Goal: Task Accomplishment & Management: Manage account settings

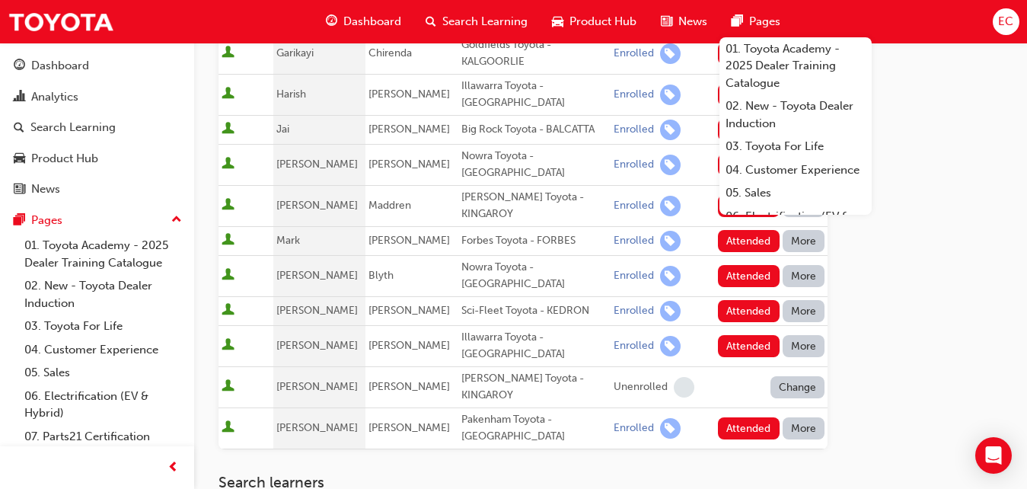
scroll to position [488, 0]
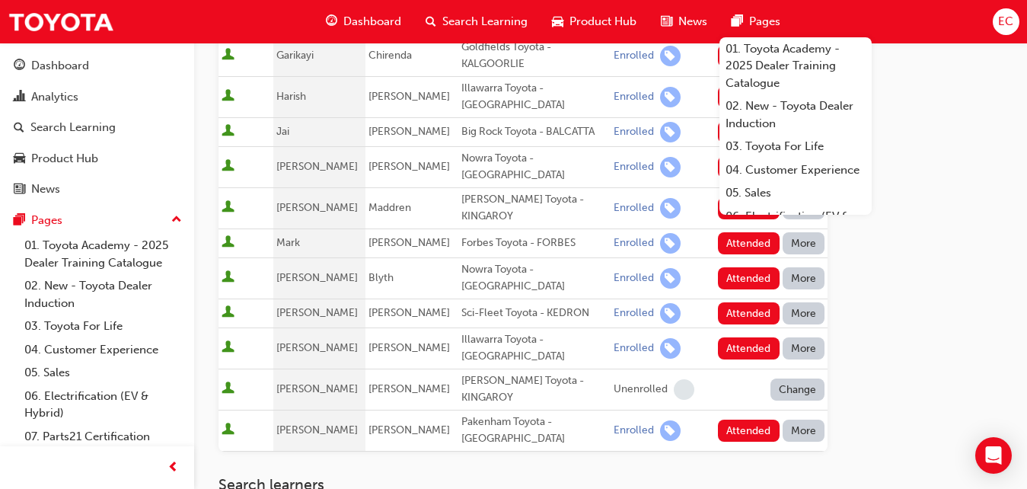
click at [796, 271] on button "More" at bounding box center [804, 278] width 43 height 22
click at [791, 359] on button "Unenrolled" at bounding box center [803, 369] width 91 height 29
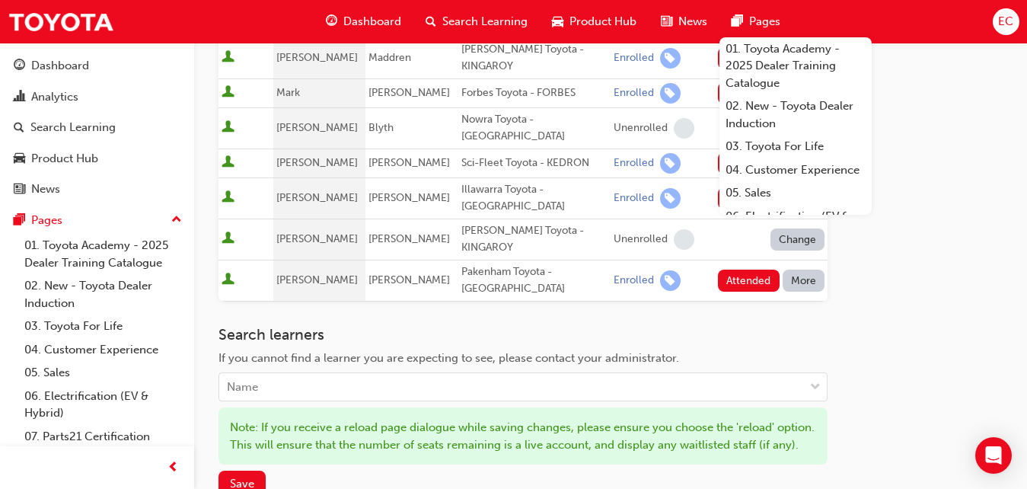
scroll to position [640, 0]
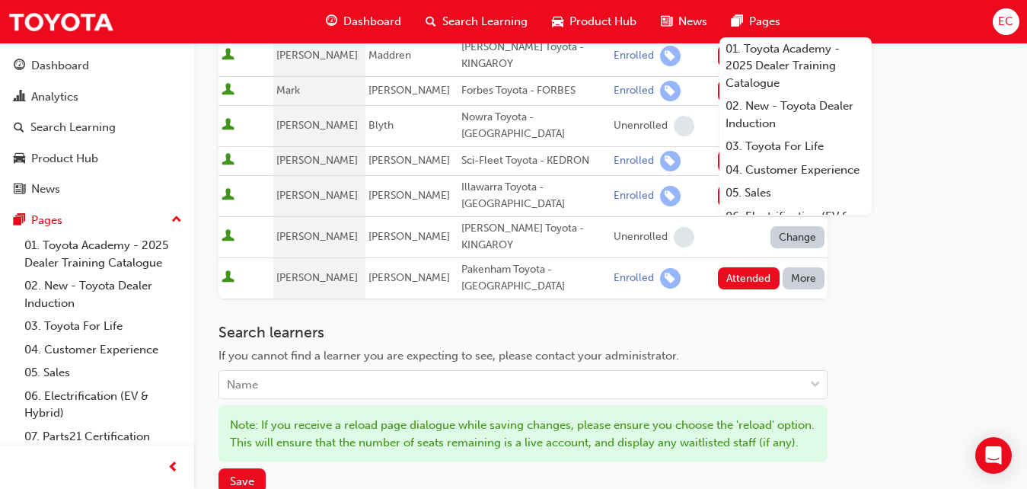
click at [526, 352] on div "Search learners If you cannot find a learner you are expecting to see, please c…" at bounding box center [523, 362] width 609 height 76
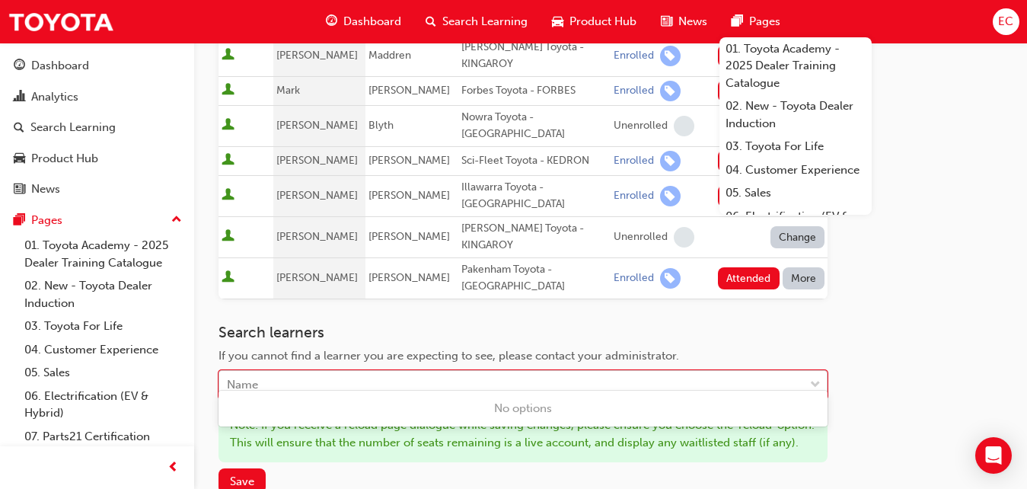
click at [509, 372] on div "Name" at bounding box center [511, 385] width 585 height 27
type input "sigswo"
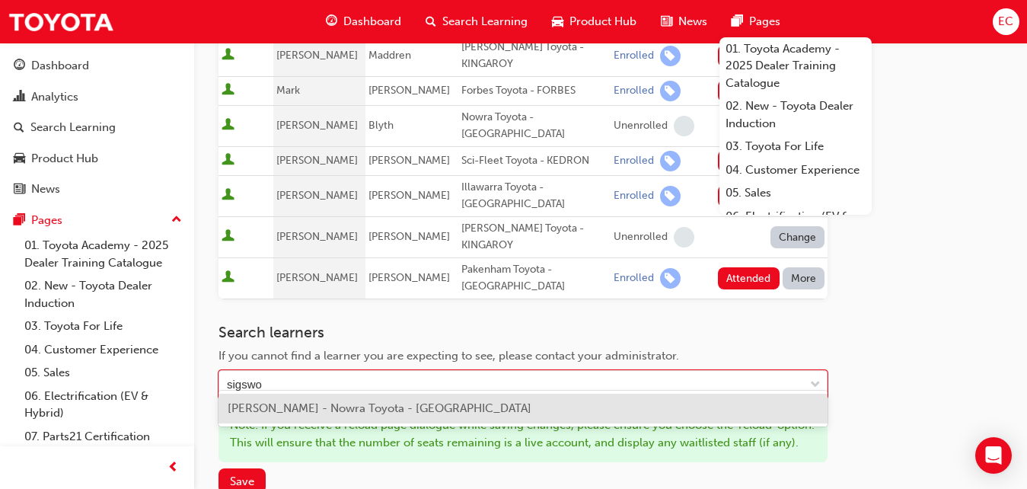
click at [460, 411] on span "[PERSON_NAME] - Nowra Toyota - [GEOGRAPHIC_DATA]" at bounding box center [380, 408] width 304 height 14
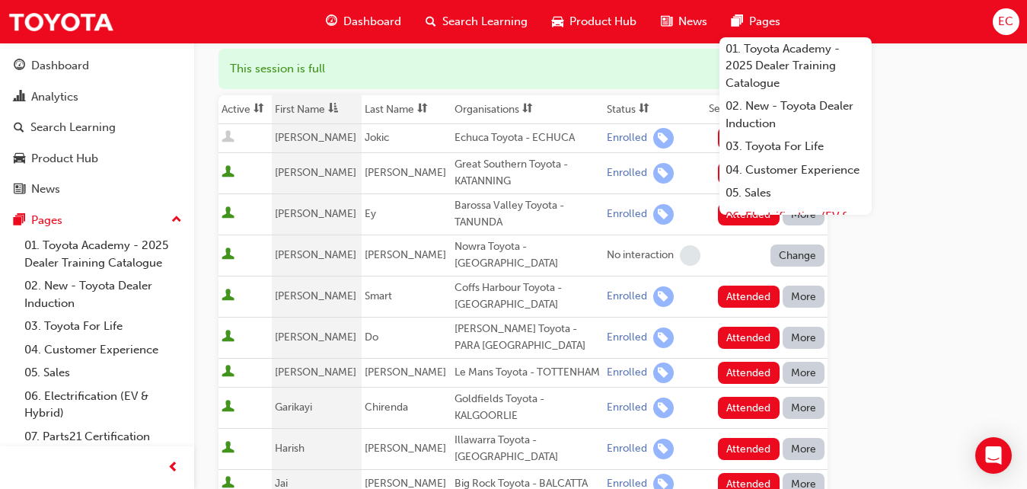
scroll to position [176, 0]
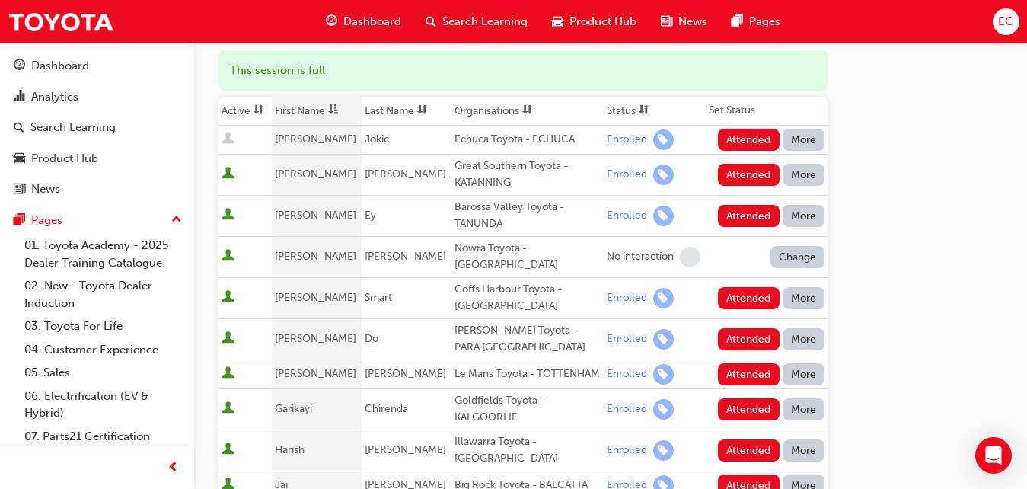
click at [803, 249] on button "Change" at bounding box center [798, 257] width 55 height 22
click at [787, 316] on div "Enrolled" at bounding box center [780, 321] width 44 height 18
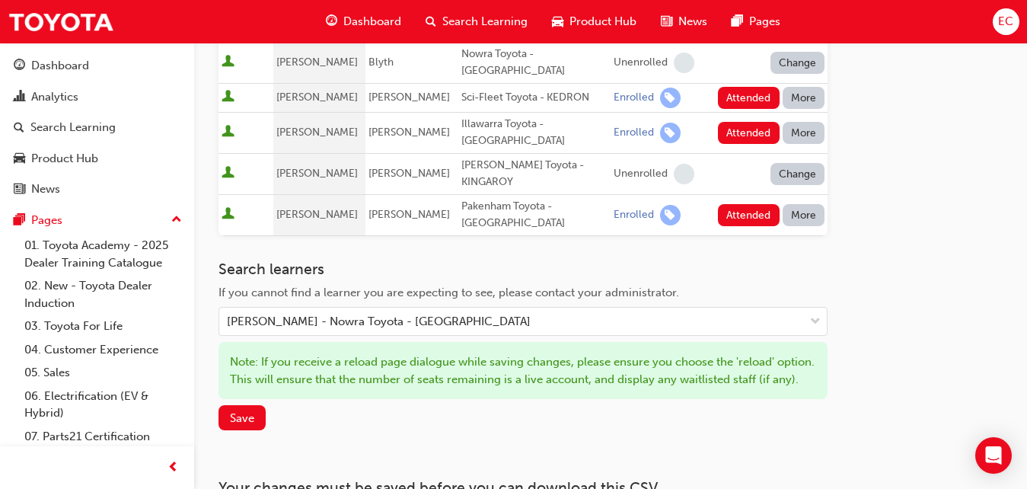
scroll to position [762, 0]
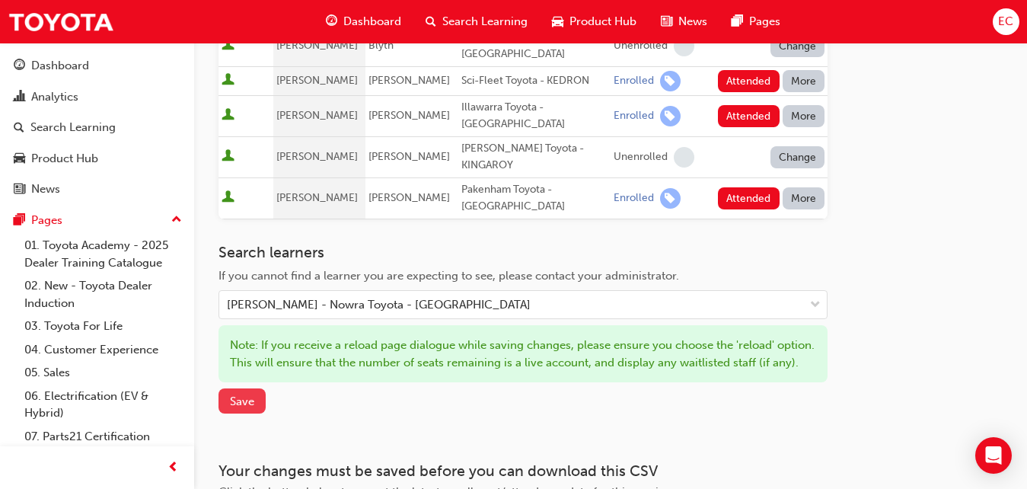
click at [252, 402] on span "Save" at bounding box center [242, 401] width 24 height 14
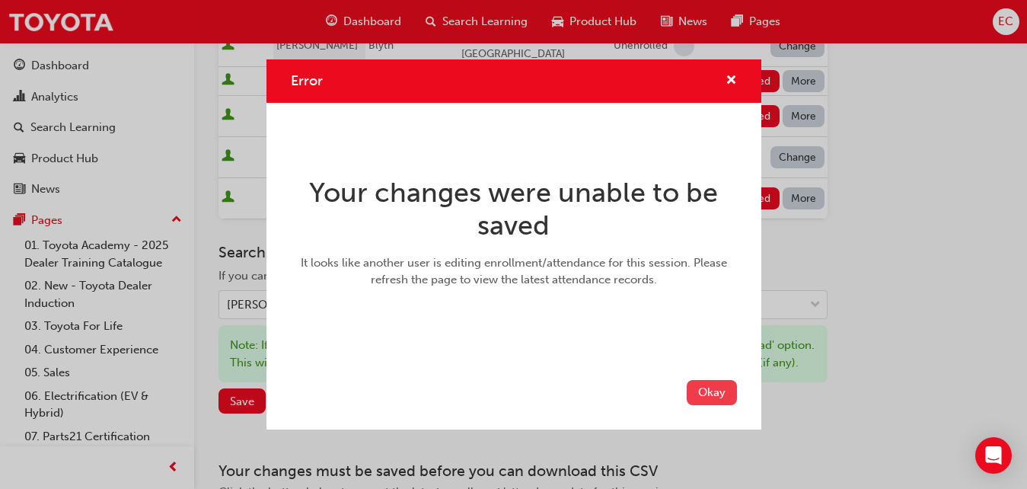
click at [704, 390] on button "Okay" at bounding box center [712, 392] width 50 height 25
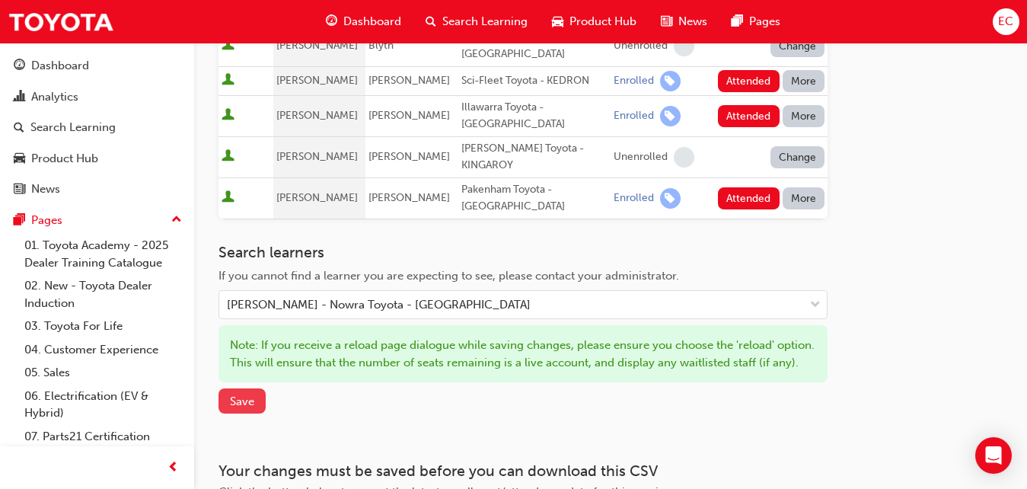
click at [240, 404] on span "Save" at bounding box center [242, 401] width 24 height 14
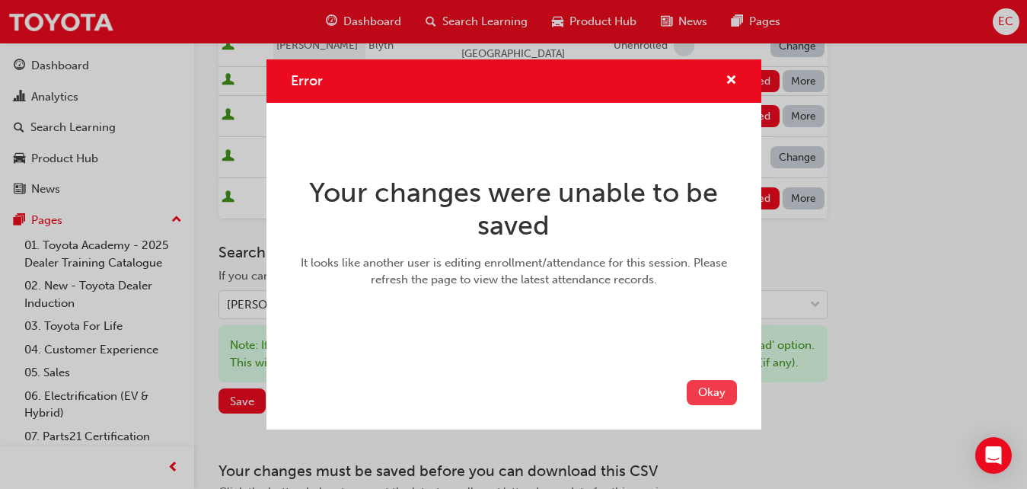
click at [707, 395] on button "Okay" at bounding box center [712, 392] width 50 height 25
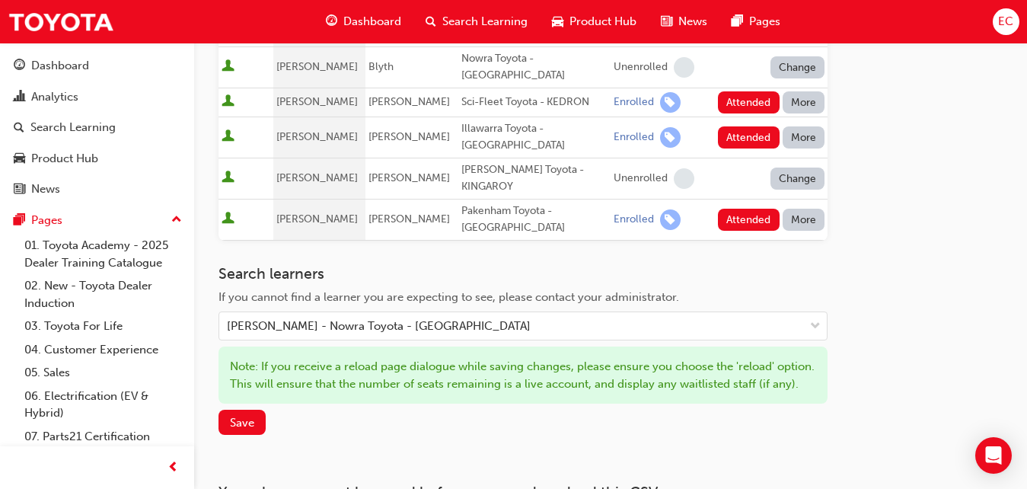
scroll to position [743, 0]
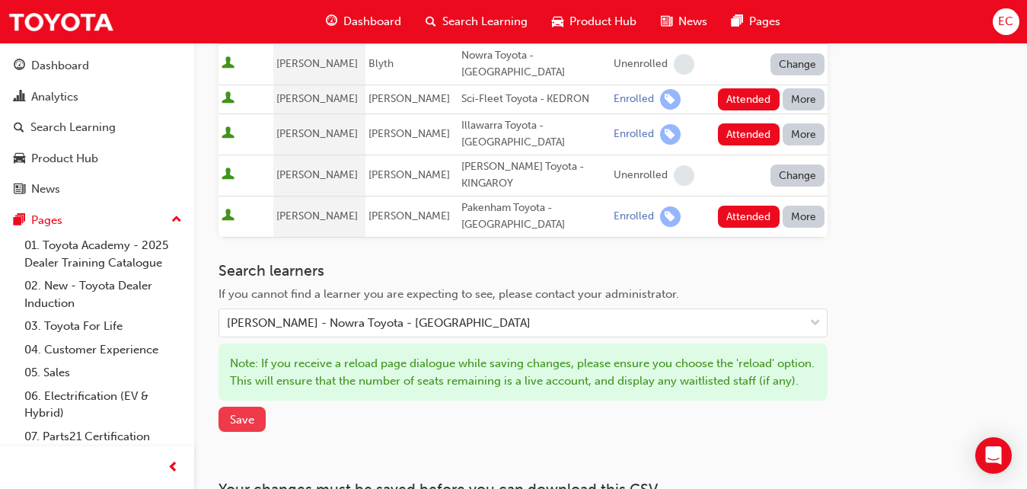
click at [238, 414] on span "Save" at bounding box center [242, 420] width 24 height 14
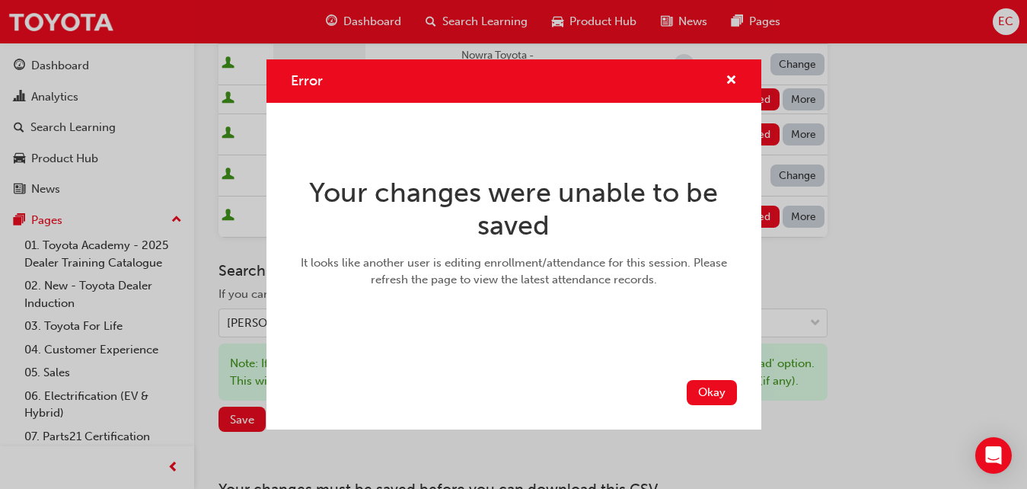
click at [742, 73] on div "Error" at bounding box center [514, 80] width 495 height 43
click at [730, 81] on span "cross-icon" at bounding box center [731, 82] width 11 height 14
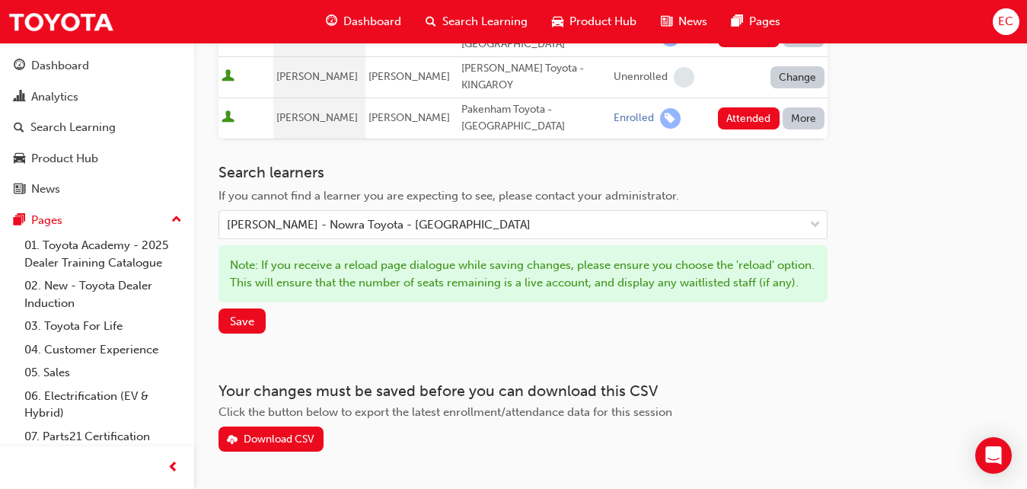
scroll to position [893, 0]
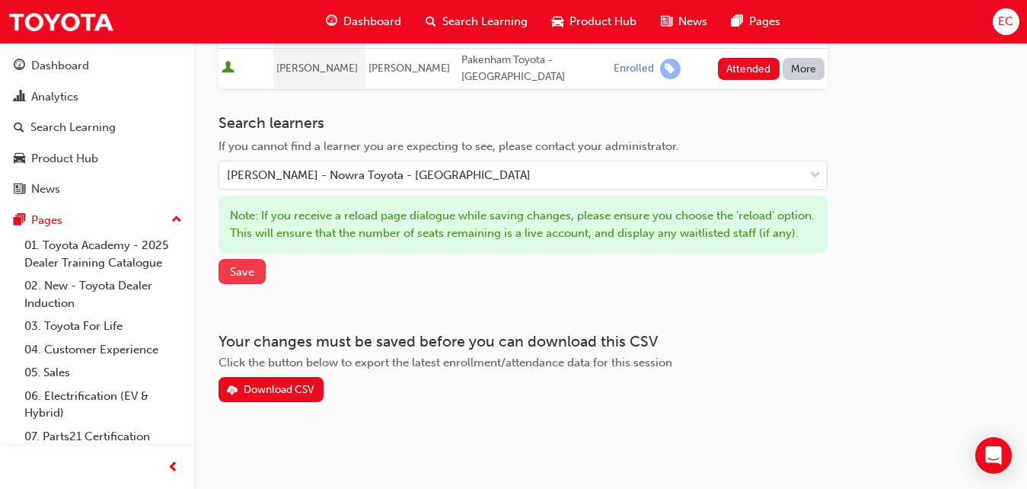
click at [233, 265] on span "Save" at bounding box center [242, 272] width 24 height 14
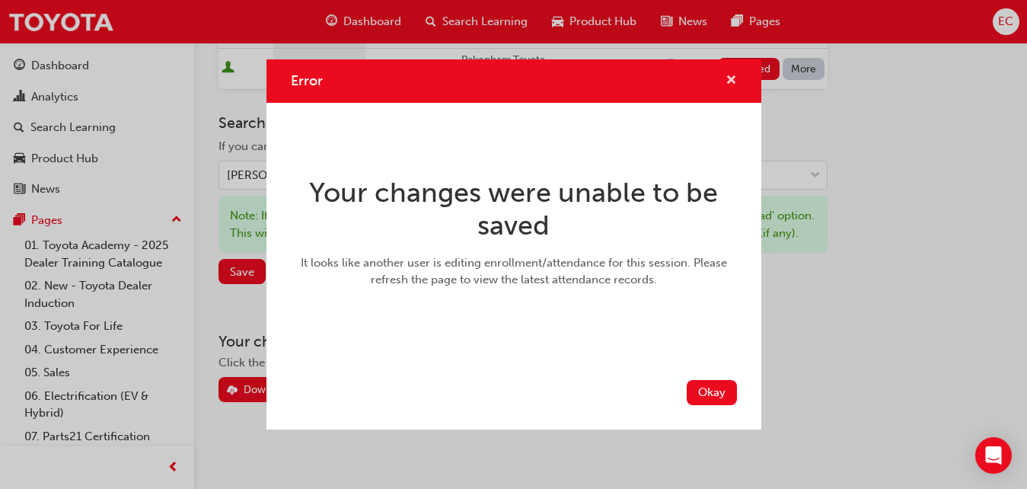
click at [726, 76] on span "cross-icon" at bounding box center [731, 82] width 11 height 14
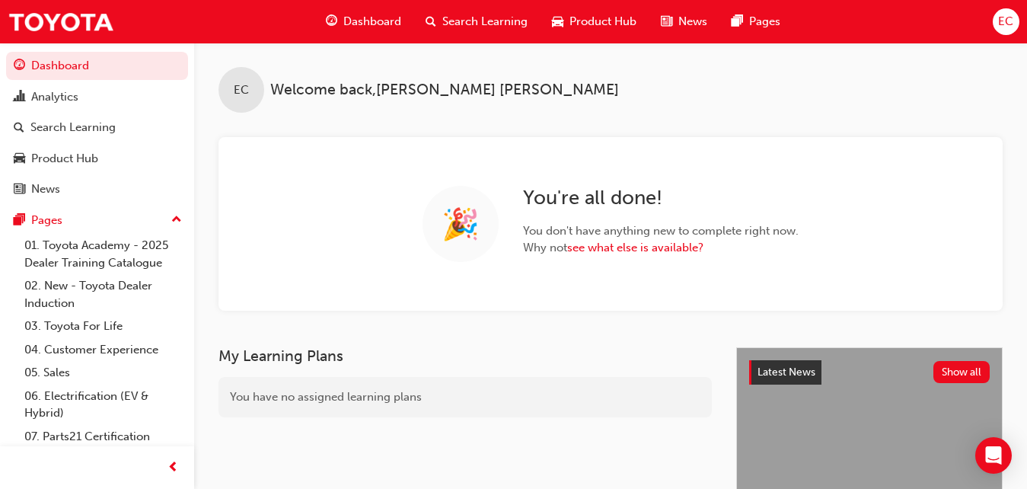
click at [474, 6] on div "Search Learning" at bounding box center [477, 21] width 126 height 31
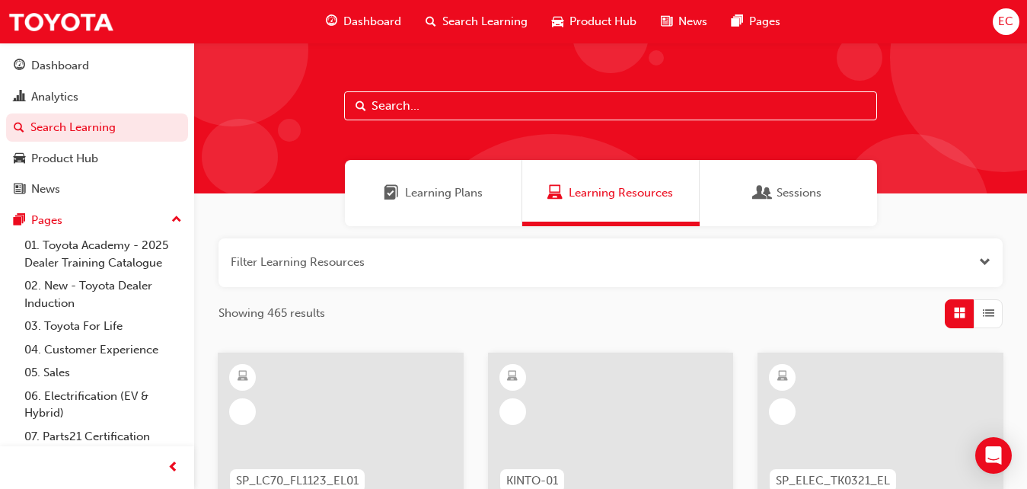
click at [452, 110] on input "text" at bounding box center [610, 105] width 533 height 29
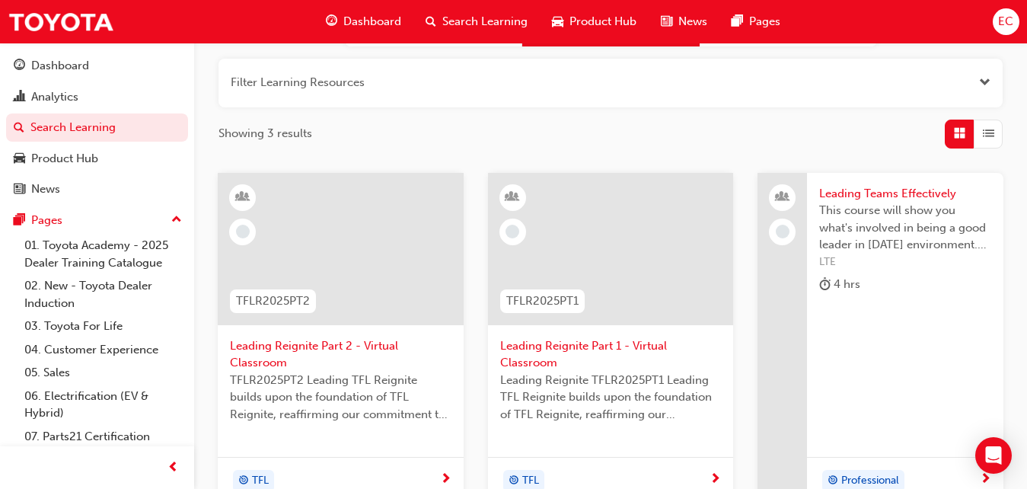
scroll to position [180, 0]
type input "leading"
click at [340, 351] on span "Leading Reignite Part 2 - Virtual Classroom" at bounding box center [341, 354] width 222 height 34
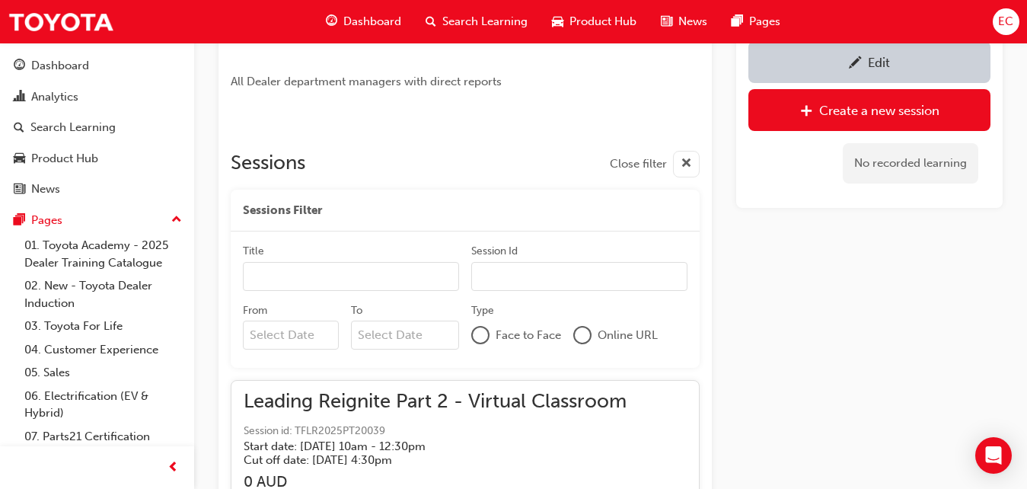
scroll to position [853, 0]
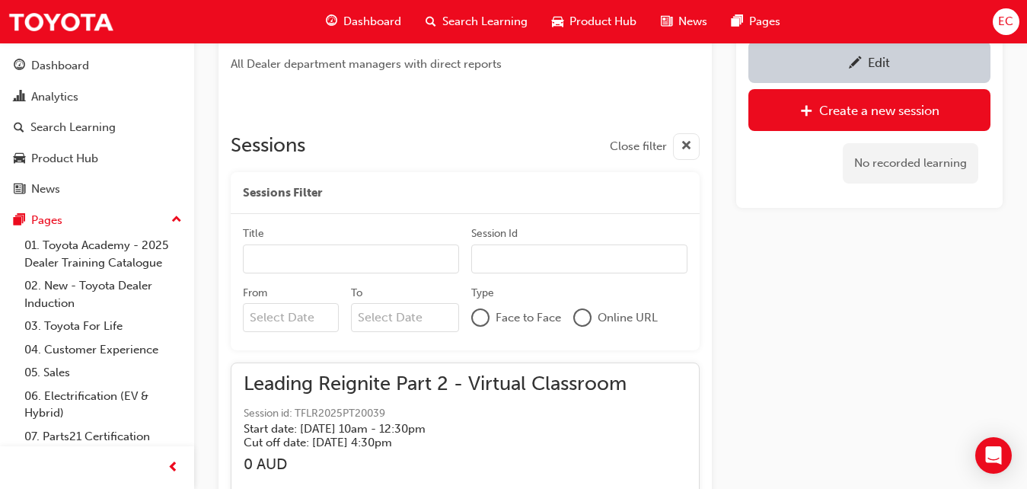
click at [315, 311] on input "From" at bounding box center [291, 317] width 96 height 29
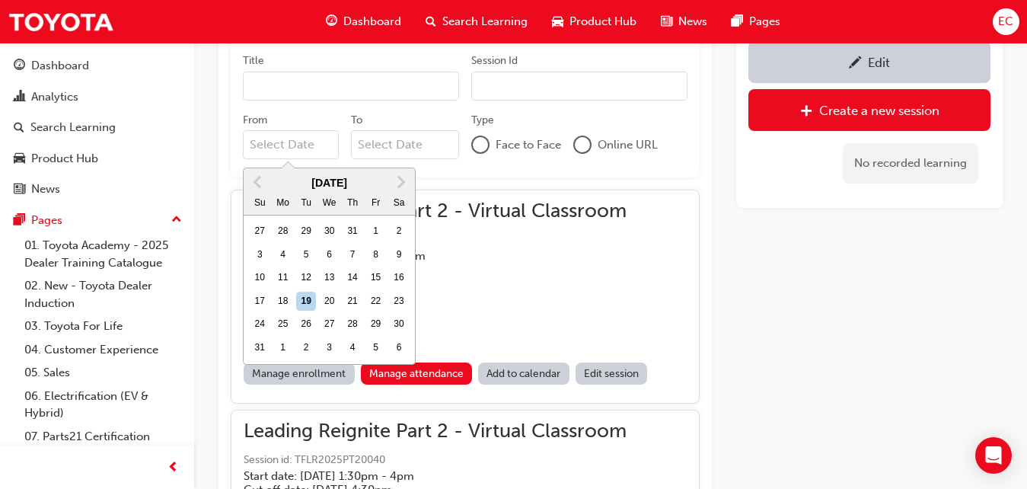
scroll to position [1027, 0]
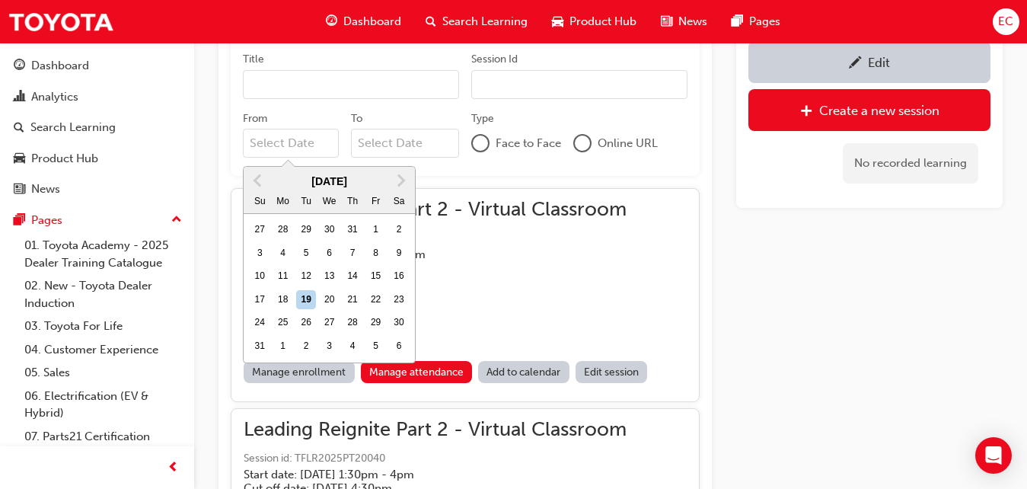
click at [596, 300] on div "button" at bounding box center [435, 308] width 383 height 18
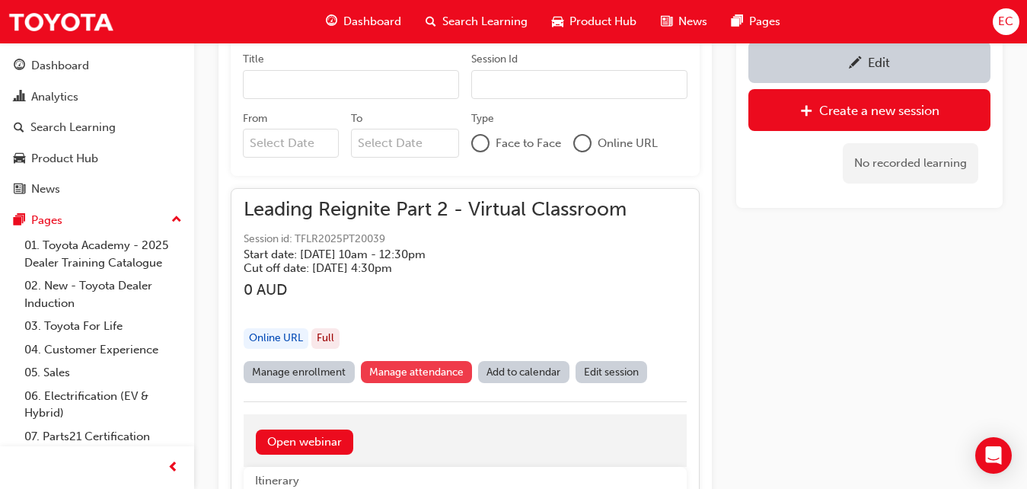
click at [404, 369] on link "Manage attendance" at bounding box center [417, 372] width 112 height 22
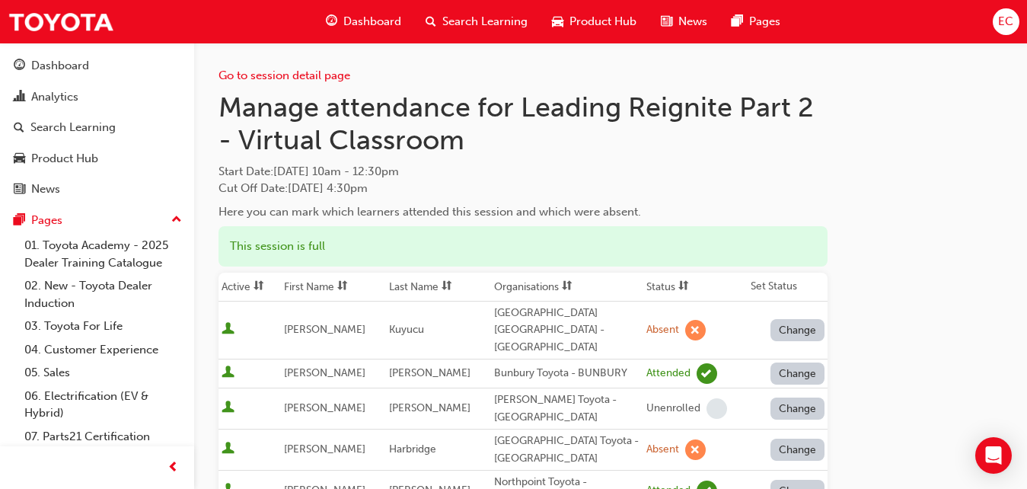
click at [322, 287] on th "First Name" at bounding box center [333, 287] width 105 height 29
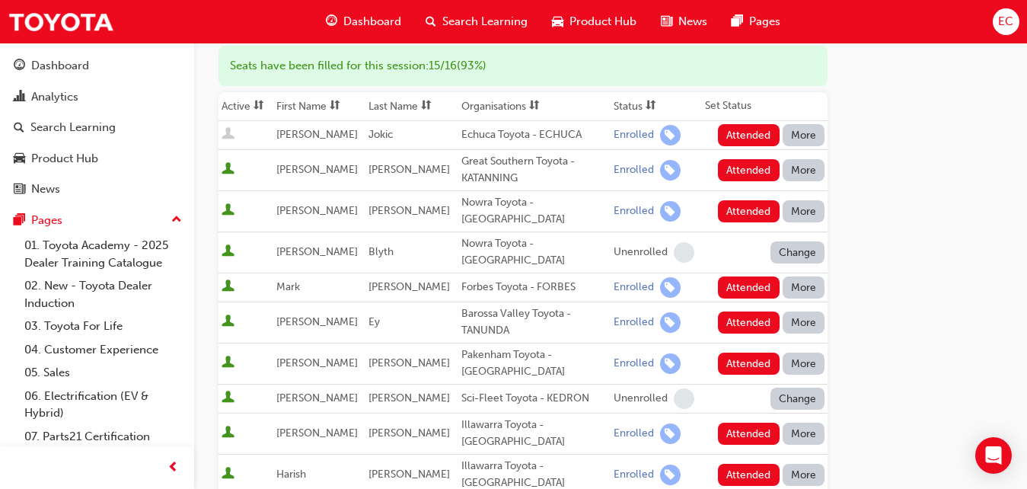
scroll to position [183, 0]
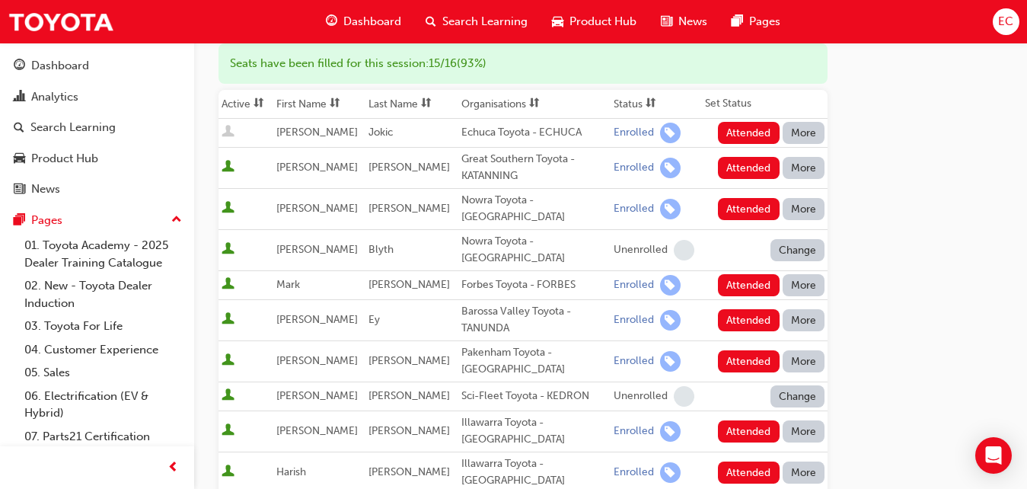
click at [302, 104] on th "First Name" at bounding box center [319, 104] width 92 height 29
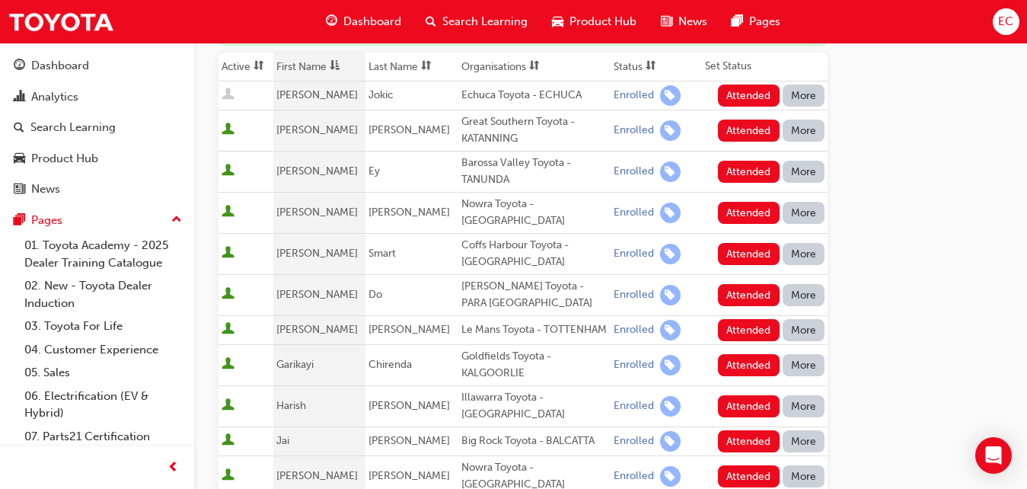
scroll to position [222, 0]
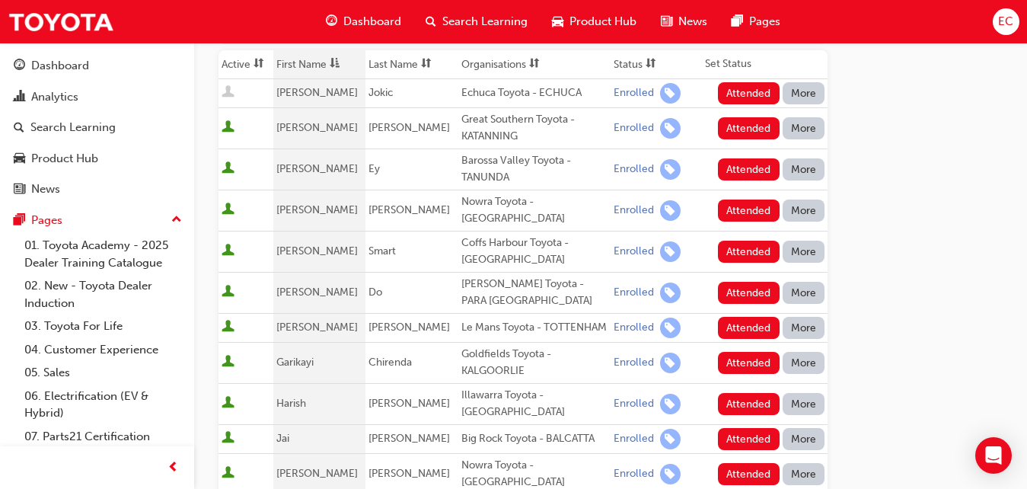
click at [819, 91] on button "More" at bounding box center [804, 93] width 43 height 22
click at [770, 130] on div "Absent" at bounding box center [782, 129] width 36 height 18
click at [736, 129] on button "Attended" at bounding box center [749, 128] width 62 height 22
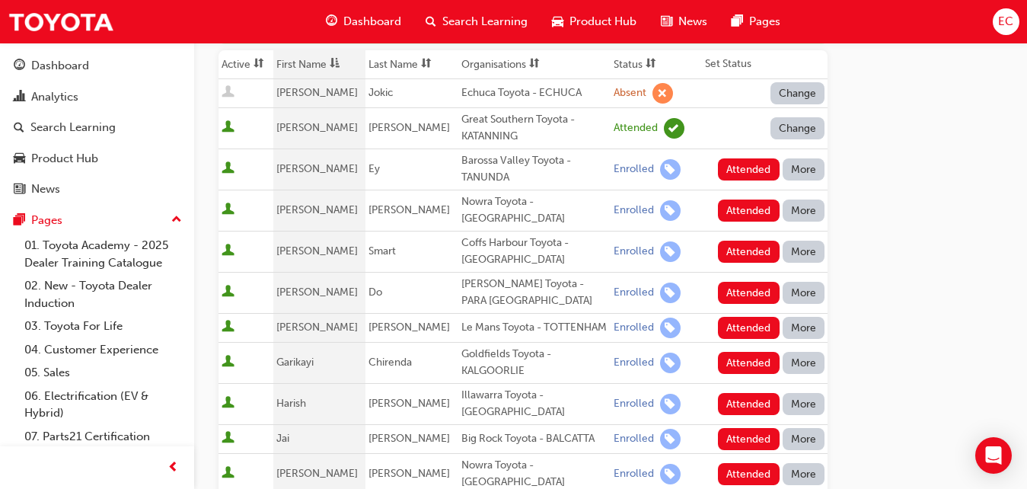
scroll to position [272, 0]
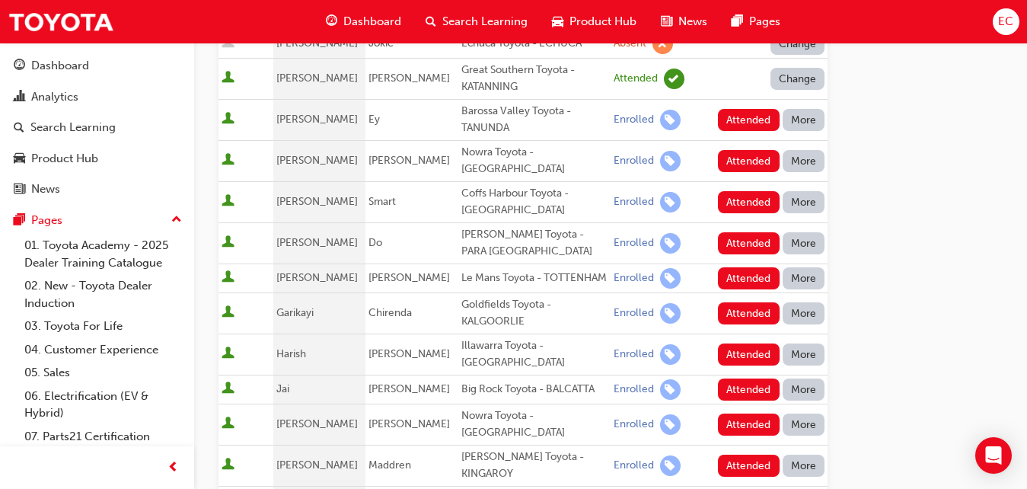
click at [794, 117] on button "More" at bounding box center [804, 120] width 43 height 22
click at [782, 158] on div "Absent" at bounding box center [782, 156] width 36 height 18
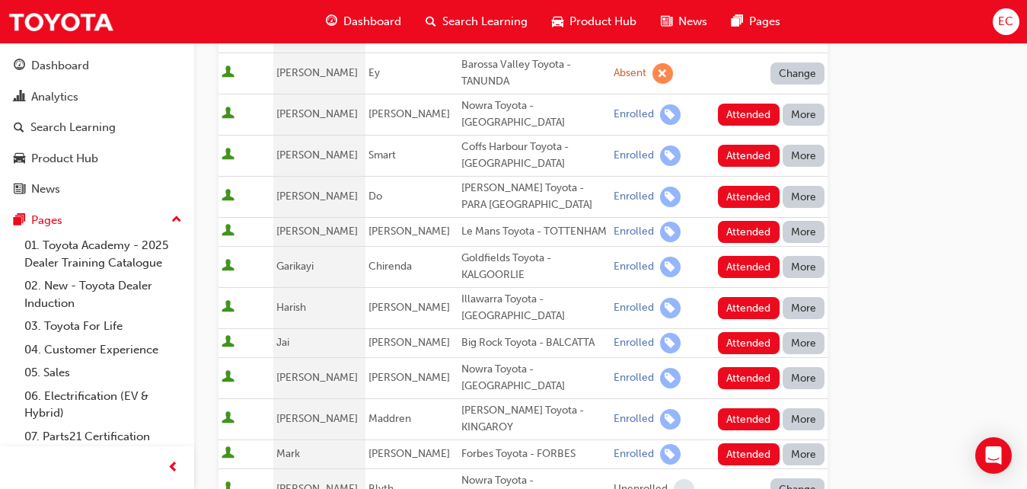
scroll to position [320, 0]
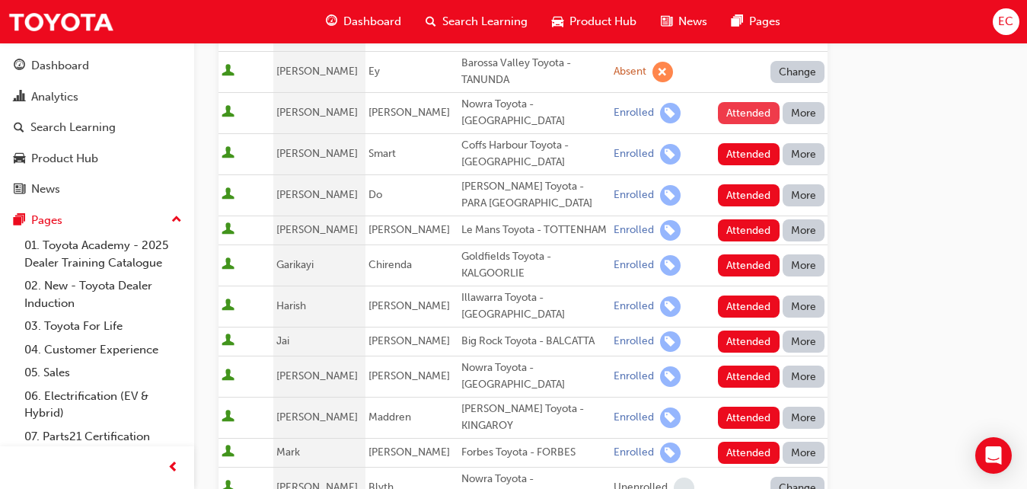
click at [754, 102] on button "Attended" at bounding box center [749, 113] width 62 height 22
click at [727, 143] on button "Attended" at bounding box center [749, 154] width 62 height 22
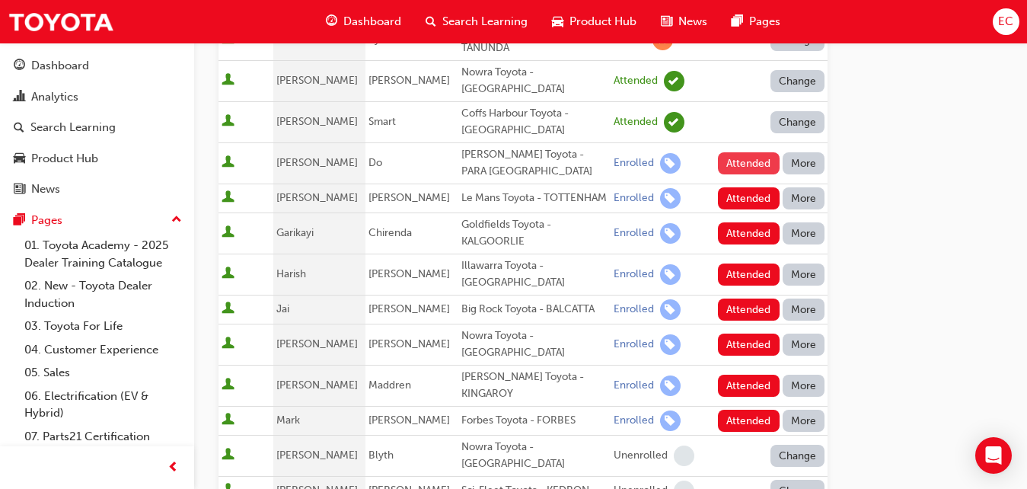
click at [742, 166] on button "Attended" at bounding box center [749, 163] width 62 height 22
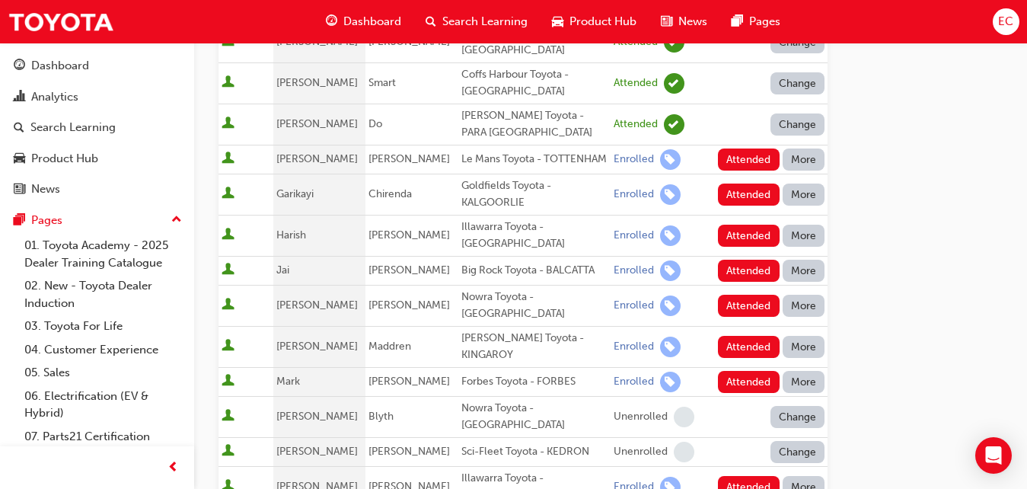
scroll to position [392, 0]
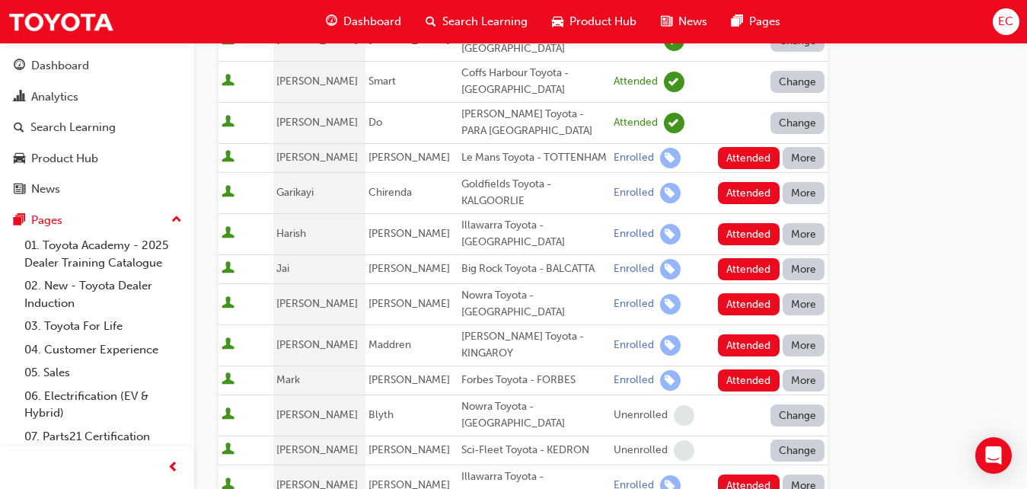
click at [794, 161] on button "More" at bounding box center [804, 158] width 43 height 22
click at [782, 188] on button "Absent" at bounding box center [803, 199] width 91 height 29
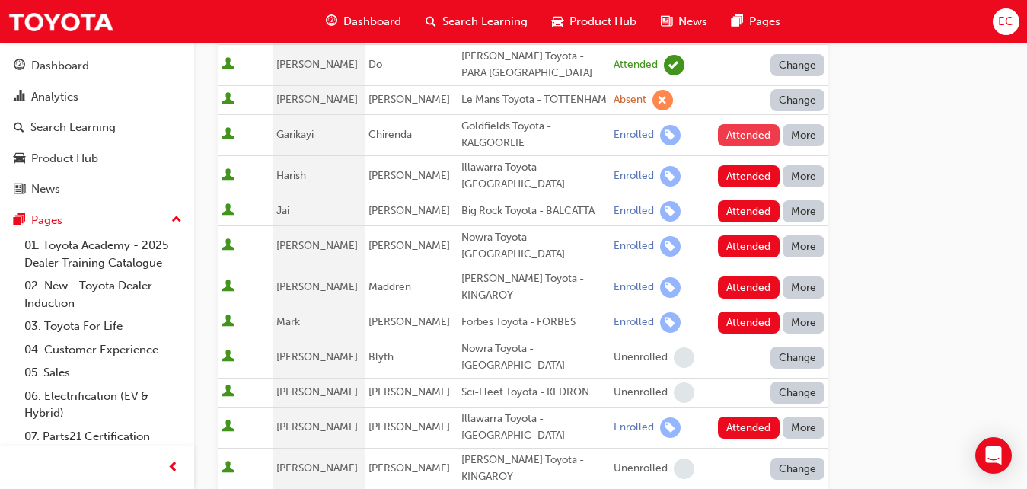
click at [754, 146] on button "Attended" at bounding box center [749, 135] width 62 height 22
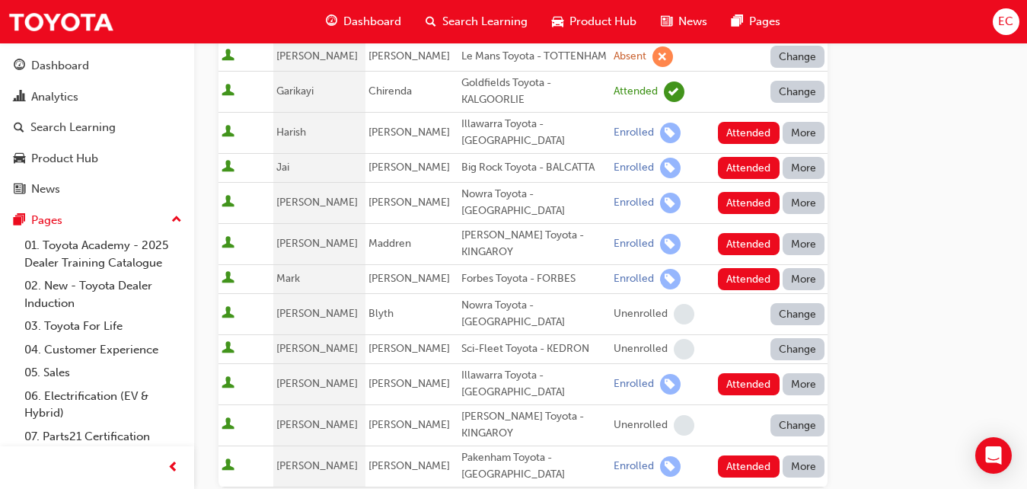
scroll to position [495, 0]
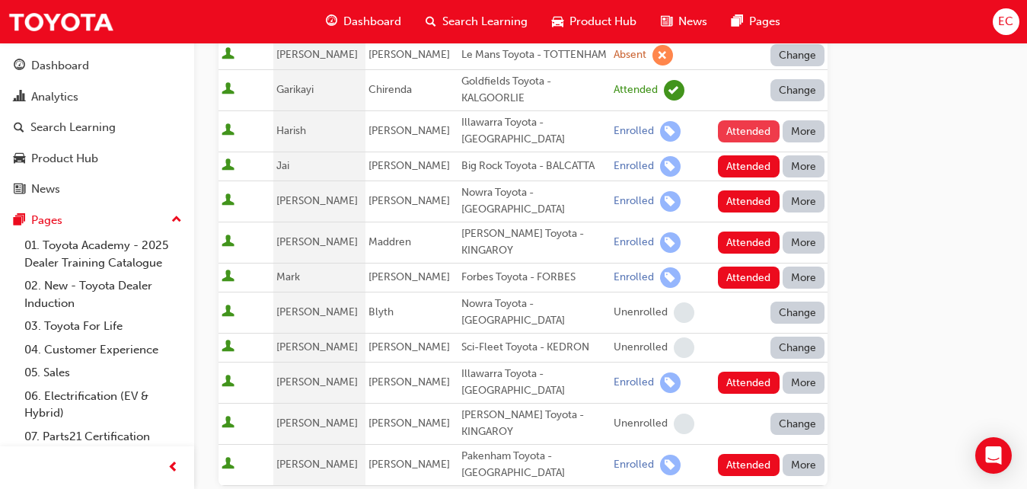
click at [746, 142] on button "Attended" at bounding box center [749, 131] width 62 height 22
click at [756, 177] on button "Attended" at bounding box center [749, 166] width 62 height 22
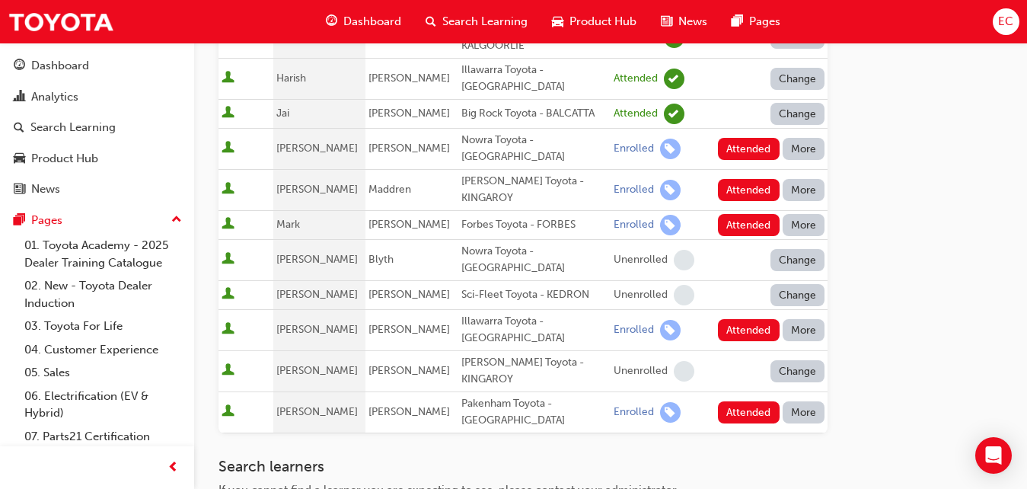
scroll to position [548, 0]
click at [736, 157] on button "Attended" at bounding box center [749, 148] width 62 height 22
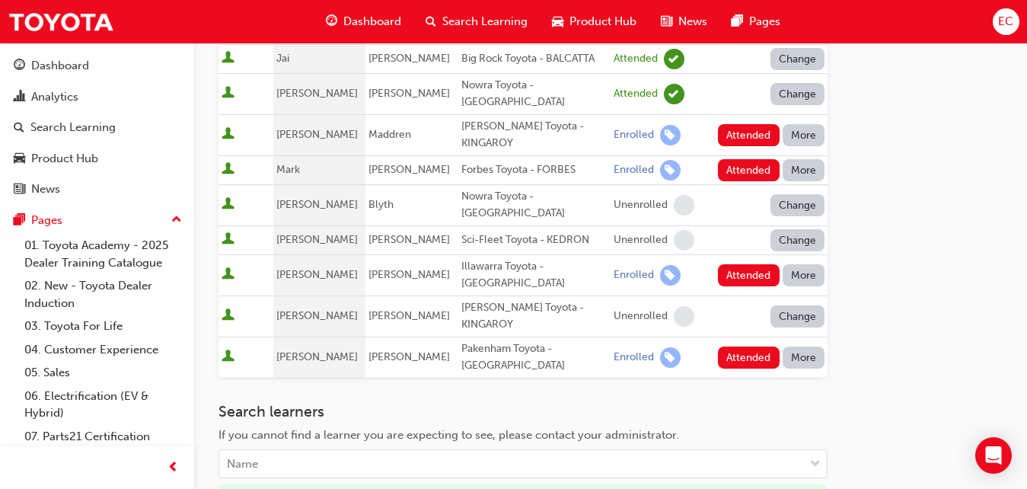
scroll to position [602, 0]
click at [740, 137] on button "Attended" at bounding box center [749, 136] width 62 height 22
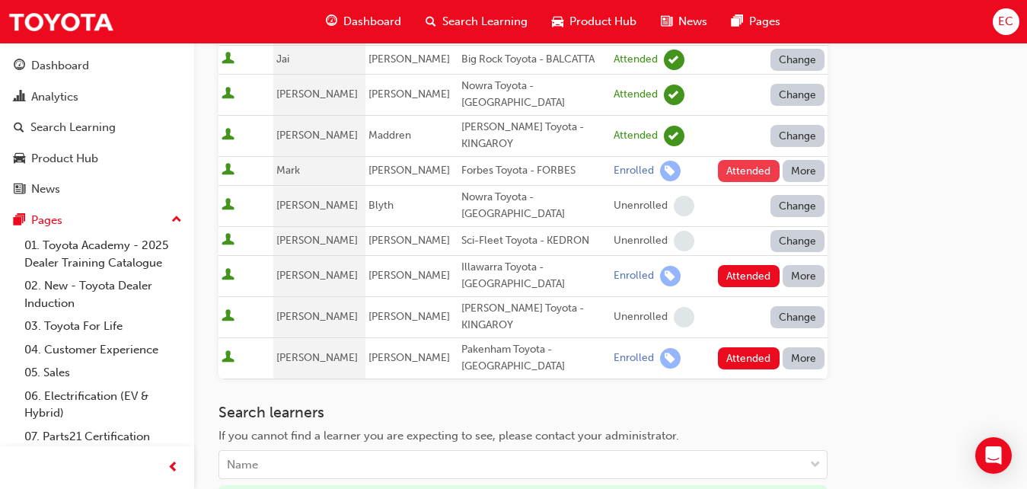
click at [741, 169] on button "Attended" at bounding box center [749, 171] width 62 height 22
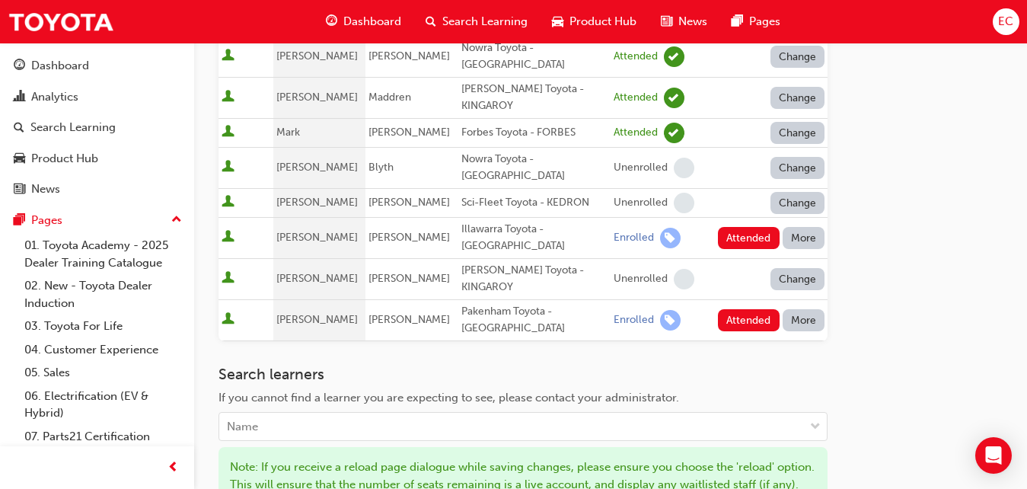
scroll to position [646, 0]
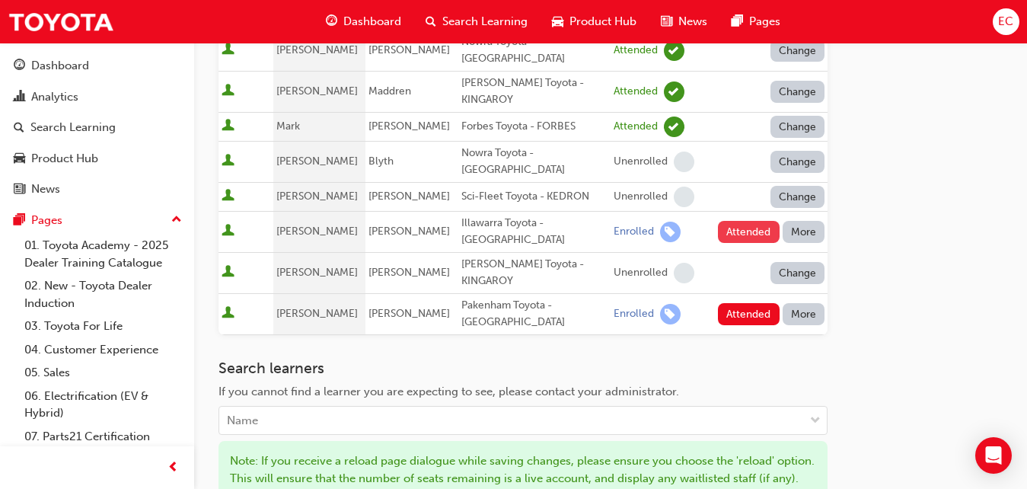
click at [746, 227] on button "Attended" at bounding box center [749, 232] width 62 height 22
click at [737, 303] on button "Attended" at bounding box center [749, 314] width 62 height 22
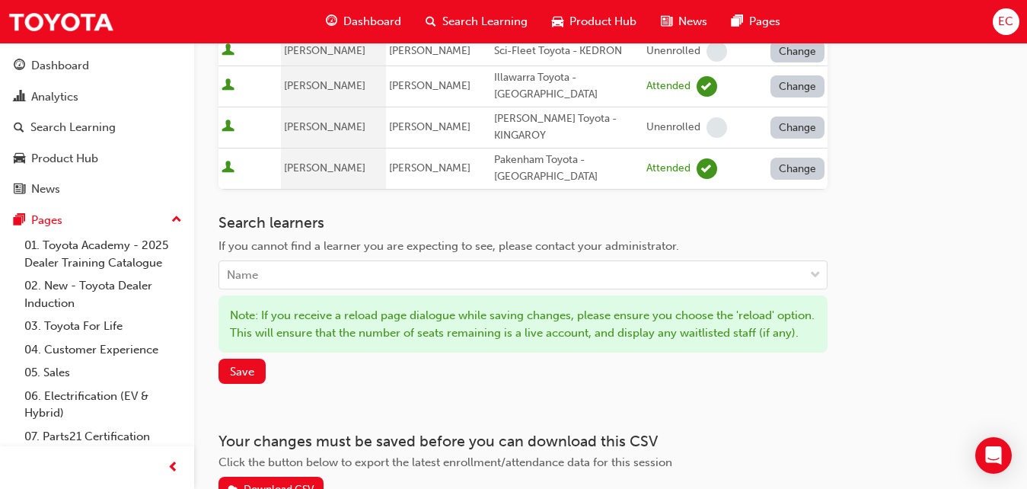
scroll to position [792, 0]
click at [239, 375] on span "Save" at bounding box center [242, 371] width 24 height 14
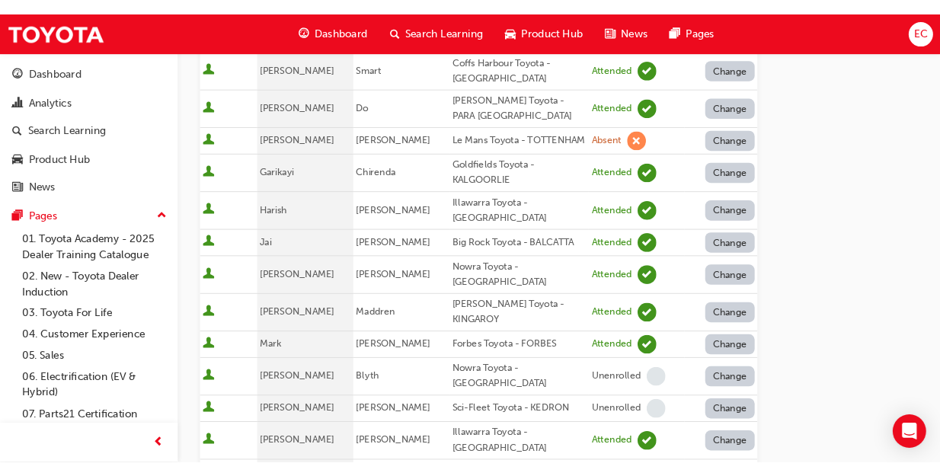
scroll to position [0, 0]
